Goal: Information Seeking & Learning: Learn about a topic

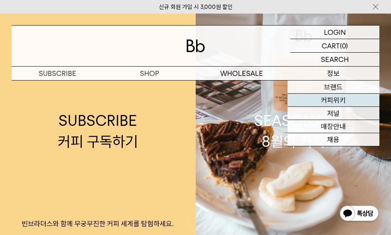
click at [346, 97] on link "커피위키" at bounding box center [334, 100] width 92 height 13
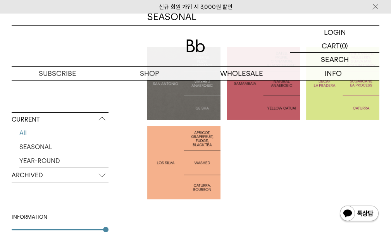
scroll to position [155, 0]
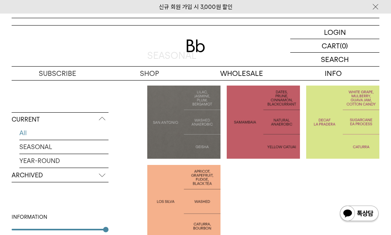
click at [189, 171] on div at bounding box center [183, 201] width 73 height 73
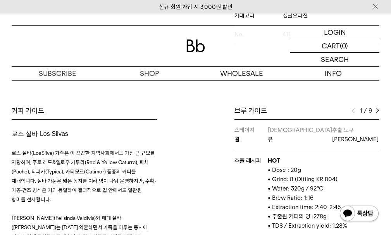
scroll to position [310, 0]
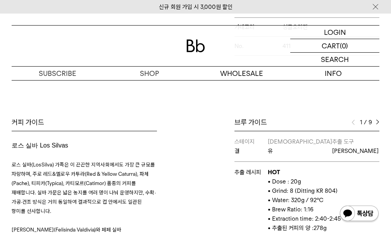
click at [379, 120] on img at bounding box center [377, 122] width 3 height 5
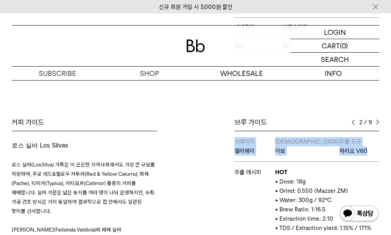
drag, startPoint x: 233, startPoint y: 147, endPoint x: 367, endPoint y: 144, distance: 134.6
click at [367, 144] on div "브루 가이드 2 / 9 스테이지 결 바리스타 유 추출 도구 칼리타 웨이브 추출 레시피 HOT • Dose : 20g • Grind: 8 (Di…" at bounding box center [290, 232] width 188 height 228
click at [371, 147] on p "하리오 V60" at bounding box center [360, 151] width 40 height 9
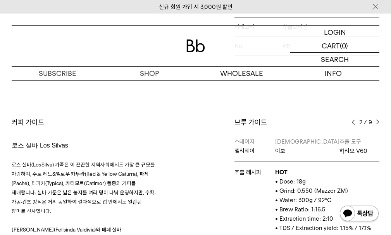
click at [377, 120] on img at bounding box center [377, 122] width 3 height 5
click at [377, 118] on div "3 / 9" at bounding box center [366, 122] width 28 height 9
click at [379, 120] on img at bounding box center [377, 122] width 3 height 5
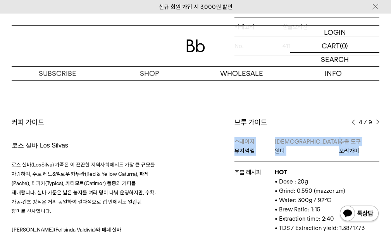
drag, startPoint x: 233, startPoint y: 141, endPoint x: 349, endPoint y: 150, distance: 116.7
click at [349, 150] on div "브루 가이드 4 / 9 스테이지 결 바리스타 유 추출 도구 칼리타 웨이브 추출 레시피 HOT • Dose : 20g • Grind: 8 (Di…" at bounding box center [290, 232] width 188 height 228
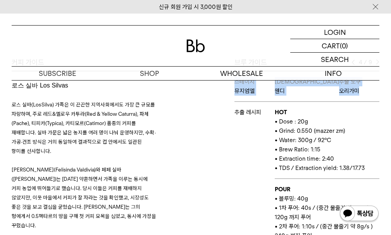
scroll to position [349, 0]
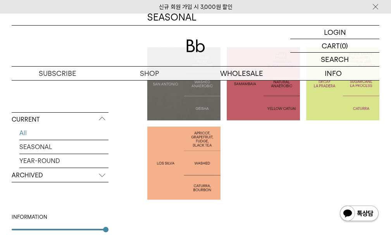
scroll to position [180, 0]
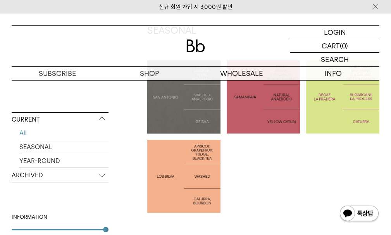
click at [348, 121] on div at bounding box center [342, 96] width 73 height 73
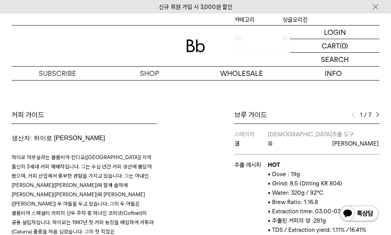
scroll to position [310, 0]
click at [378, 115] on img at bounding box center [377, 115] width 3 height 5
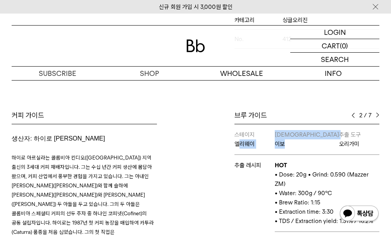
drag, startPoint x: 237, startPoint y: 148, endPoint x: 296, endPoint y: 143, distance: 59.2
click at [296, 143] on tr "스테이지 [PERSON_NAME] 이보 추출 도구 오리가미" at bounding box center [307, 139] width 145 height 31
click at [378, 116] on img at bounding box center [377, 115] width 3 height 5
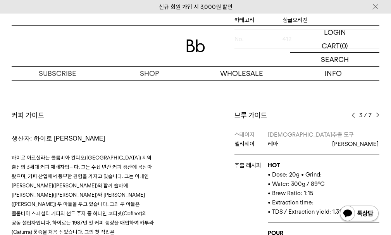
click at [377, 114] on img at bounding box center [377, 115] width 3 height 5
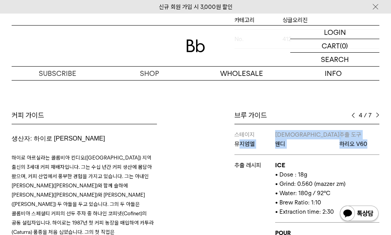
drag, startPoint x: 241, startPoint y: 145, endPoint x: 365, endPoint y: 147, distance: 124.1
click at [366, 146] on tr "스테이지 뮤지엄엘 [PERSON_NAME] [PERSON_NAME] [PERSON_NAME] 하리오 V60" at bounding box center [307, 139] width 145 height 31
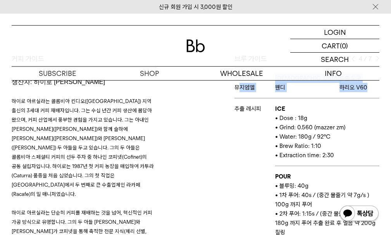
scroll to position [349, 0]
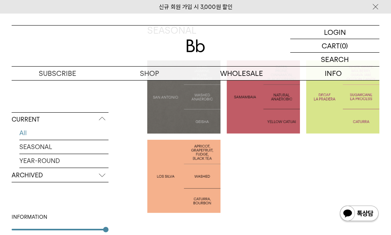
click at [251, 115] on div at bounding box center [263, 96] width 73 height 73
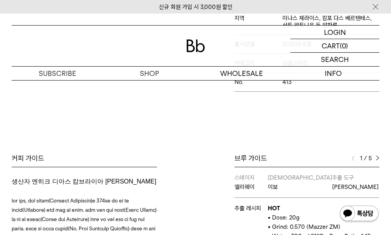
scroll to position [271, 0]
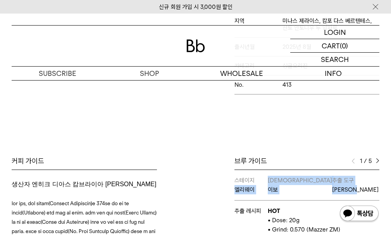
drag, startPoint x: 235, startPoint y: 192, endPoint x: 379, endPoint y: 187, distance: 143.9
click at [372, 193] on tr "스테이지 [PERSON_NAME] 이보 추출 도구 [PERSON_NAME]" at bounding box center [307, 185] width 145 height 31
click at [377, 163] on img at bounding box center [377, 161] width 3 height 5
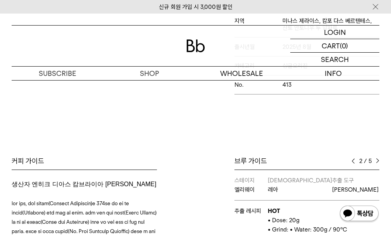
click at [376, 160] on img at bounding box center [377, 161] width 3 height 5
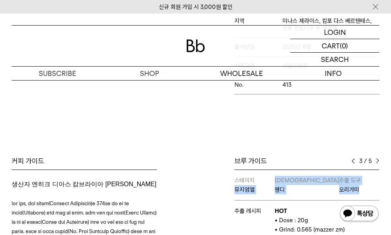
drag, startPoint x: 235, startPoint y: 187, endPoint x: 363, endPoint y: 192, distance: 128.8
click at [363, 192] on tr "스테이지 뮤지엄[PERSON_NAME] [PERSON_NAME] [PERSON_NAME] 오리가미" at bounding box center [307, 185] width 145 height 31
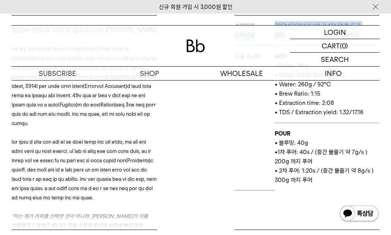
scroll to position [310, 0]
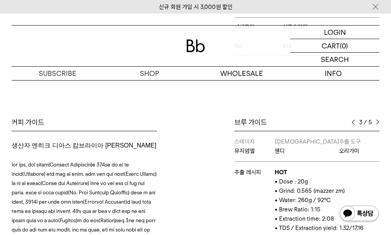
click at [377, 117] on div "Bb의 커피 ALL SEASONAL YEAR-ROUND AUCTION SERIES ARCHIVE 2023 2022 2021 2020 2019 …" at bounding box center [195, 96] width 391 height 577
click at [381, 126] on div "브루 가이드 3 / 5 스테이지 엘리웨이 바리스타 이보 추출 도구 칼리타 웨이브 추출 레시피 HOT • Dose: 20g • Grind: 0.…" at bounding box center [290, 232] width 188 height 228
click at [378, 120] on img at bounding box center [377, 122] width 3 height 5
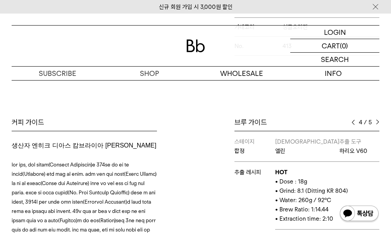
click at [374, 104] on div "Bb의 커피 ALL SEASONAL YEAR-ROUND AUCTION SERIES ARCHIVE 2023 2022 2021 2020 2019 …" at bounding box center [195, 96] width 391 height 577
click at [380, 121] on div "브루 가이드 4 / 5 스테이지 엘리웨이 바리스타 이보 추출 도구 칼리타 웨이브 추출 레시피 HOT • Dose: 20g • Grind: 0.…" at bounding box center [290, 232] width 188 height 228
click at [375, 121] on div "4 / 5" at bounding box center [366, 122] width 28 height 9
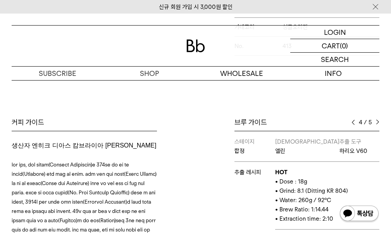
click at [380, 121] on div "브루 가이드 4 / 5 스테이지 엘리웨이 바리스타 이보 추출 도구 칼리타 웨이브 추출 레시피 HOT • Dose: 20g • Grind: 0.…" at bounding box center [290, 232] width 188 height 228
click at [379, 121] on img at bounding box center [377, 122] width 3 height 5
